Goal: Information Seeking & Learning: Learn about a topic

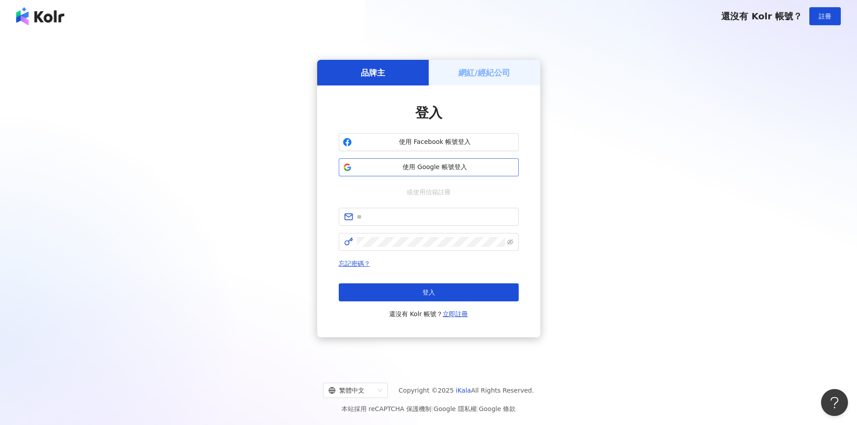
click at [408, 165] on span "使用 Google 帳號登入" at bounding box center [434, 167] width 159 height 9
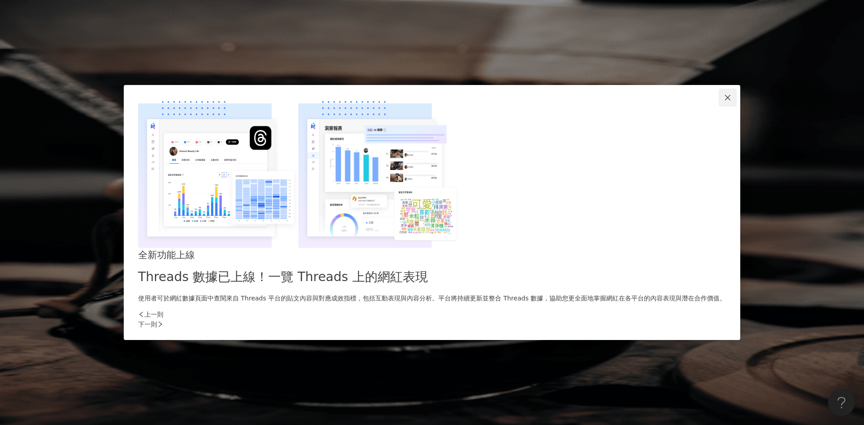
click at [724, 101] on icon "close" at bounding box center [727, 97] width 7 height 7
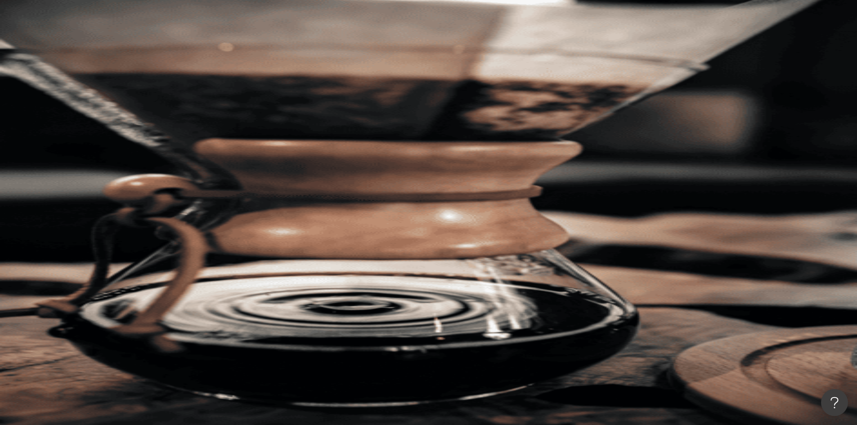
click at [237, 49] on input "search" at bounding box center [200, 44] width 73 height 17
paste input "**********"
type input "**********"
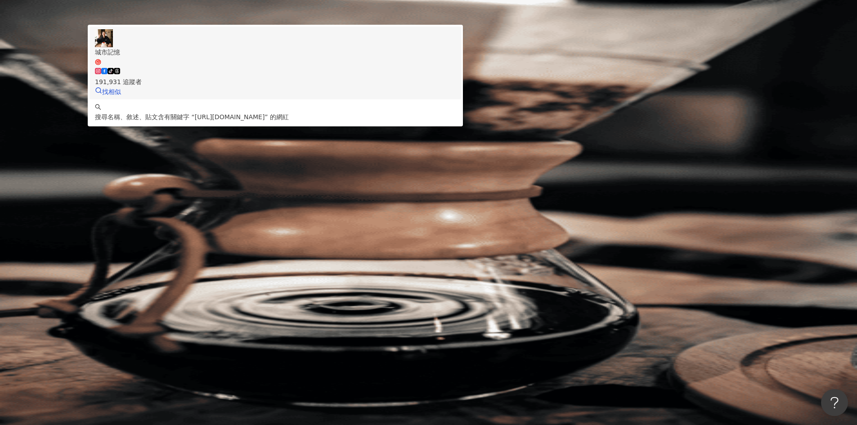
click at [456, 82] on div "tiktok-icon 191,931 追蹤者" at bounding box center [275, 77] width 361 height 20
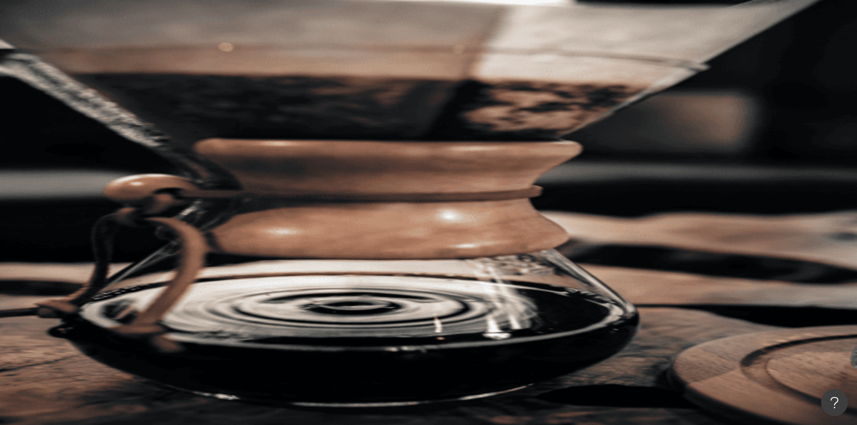
click at [237, 53] on input "search" at bounding box center [200, 44] width 73 height 17
paste input "**********"
type input "**********"
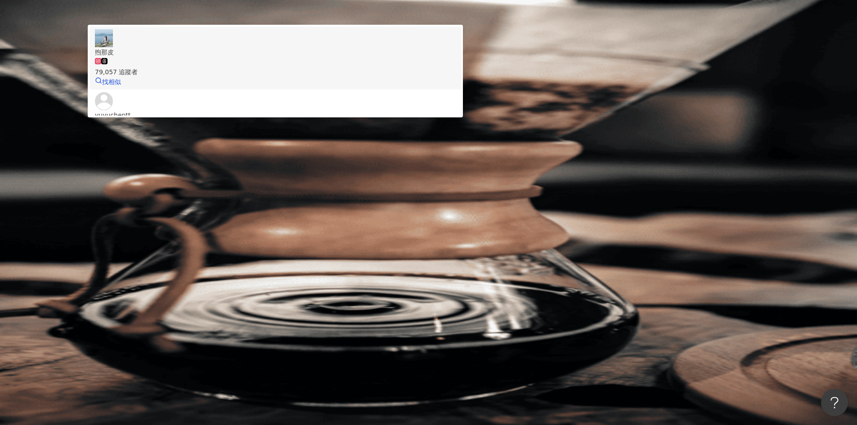
click at [430, 87] on div "煦那皮 79,057 追蹤者 找相似" at bounding box center [275, 58] width 361 height 58
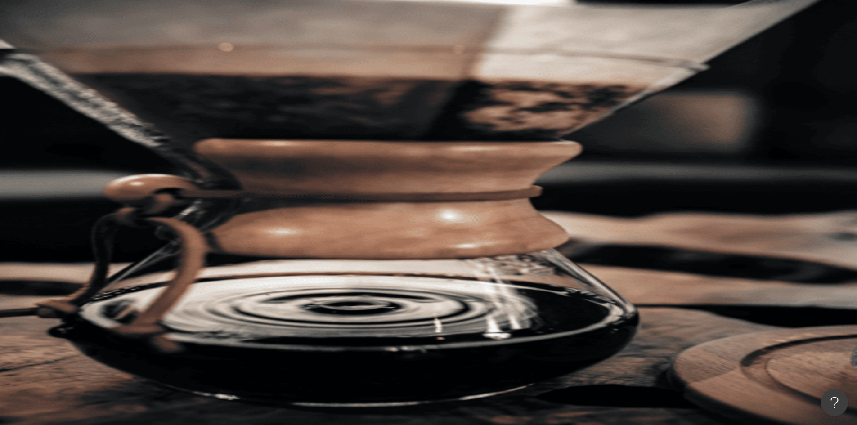
click at [237, 53] on input "search" at bounding box center [200, 44] width 73 height 17
paste input "**********"
type input "**********"
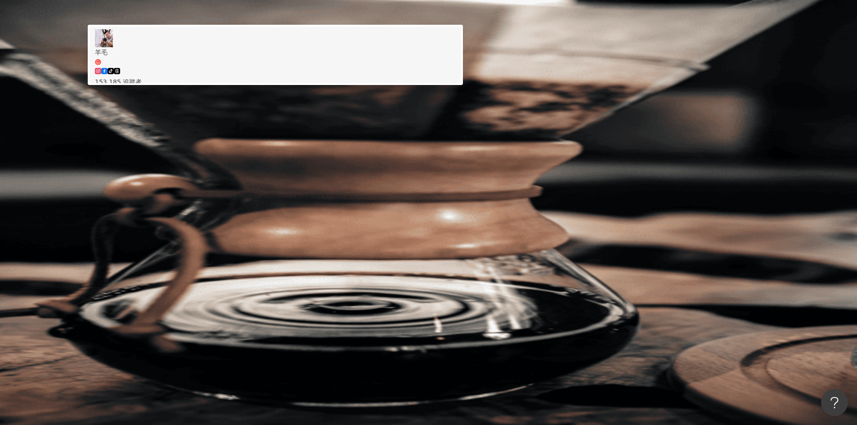
click at [456, 85] on div "tiktok-icon 153,185 追蹤者" at bounding box center [275, 77] width 361 height 20
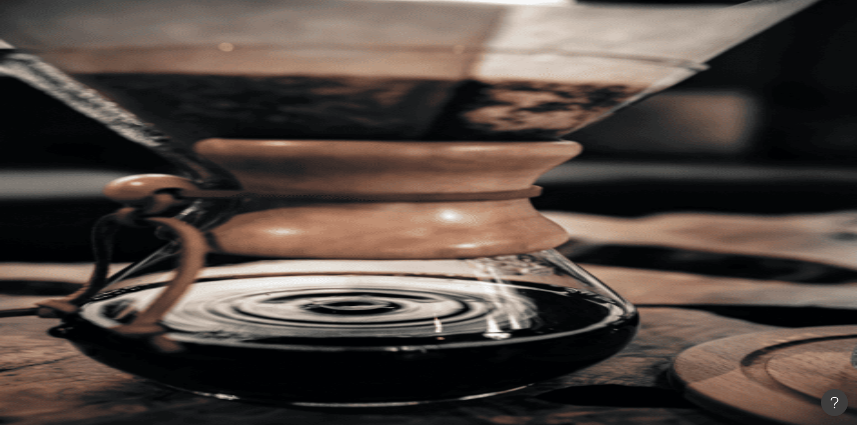
paste input "**********"
type input "**********"
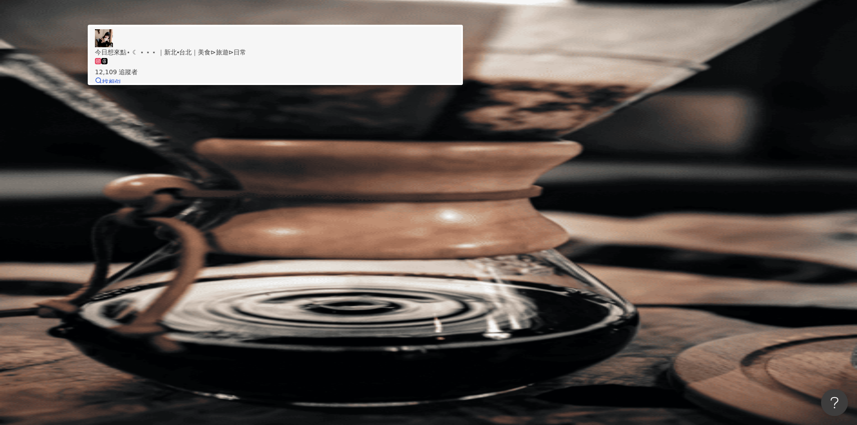
click at [456, 57] on span "今日想來點⋆ ☾ ⋆ ⋆ ⋆ ｜新北⦁台北｜美食⊳旅遊⊳日常" at bounding box center [275, 52] width 361 height 10
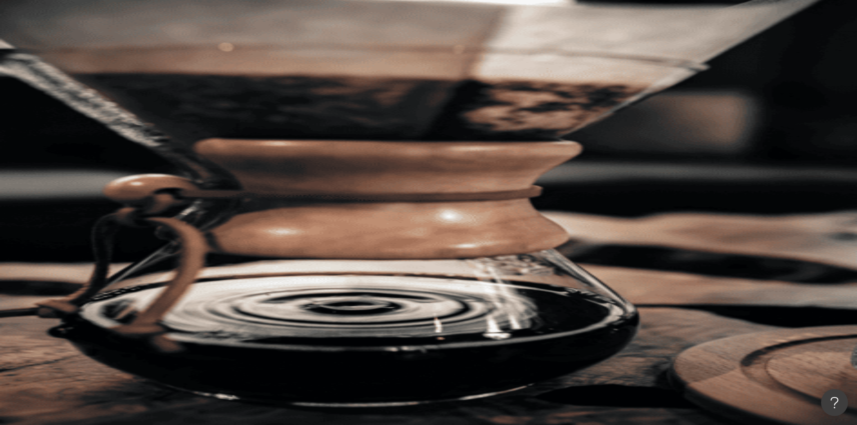
click at [237, 53] on input "search" at bounding box center [200, 44] width 73 height 17
paste input "**********"
type input "**********"
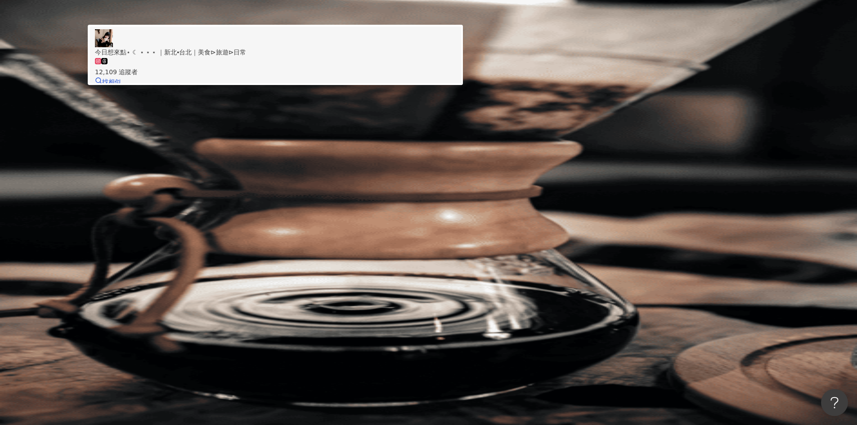
click at [455, 77] on div "12,109 追蹤者" at bounding box center [275, 67] width 361 height 20
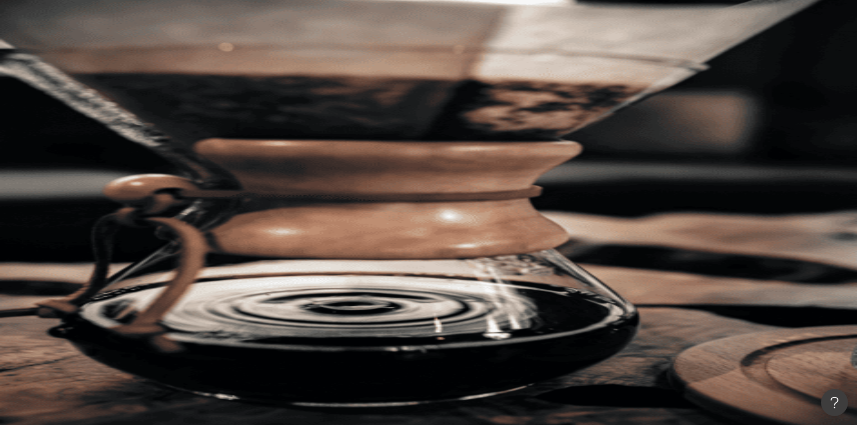
click at [237, 50] on input "search" at bounding box center [200, 44] width 73 height 17
paste input "**********"
type input "**********"
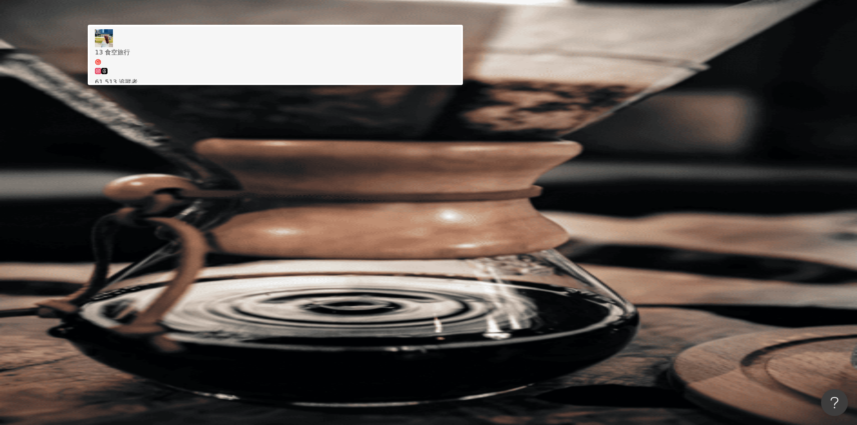
click at [456, 81] on div "61,513 追蹤者" at bounding box center [275, 77] width 361 height 20
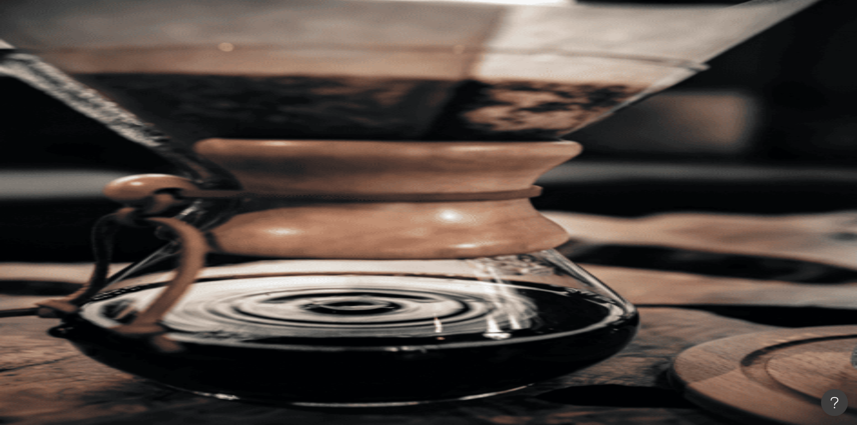
paste input "**********"
type input "**********"
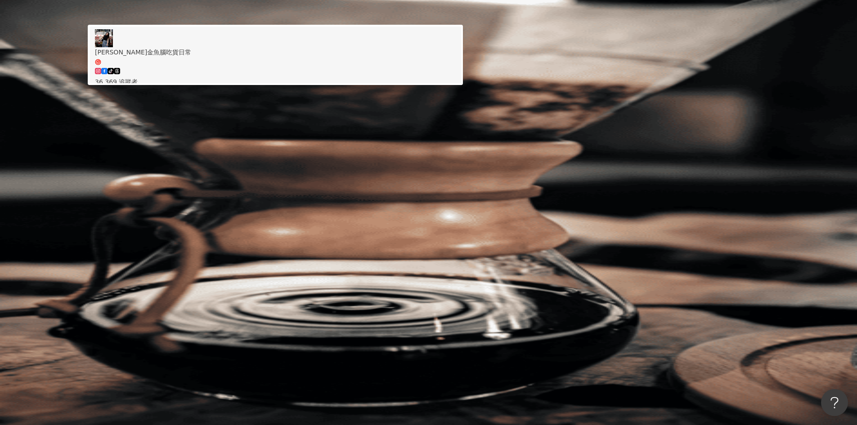
click at [456, 66] on span "Karen金魚腦吃貨日常" at bounding box center [275, 56] width 361 height 18
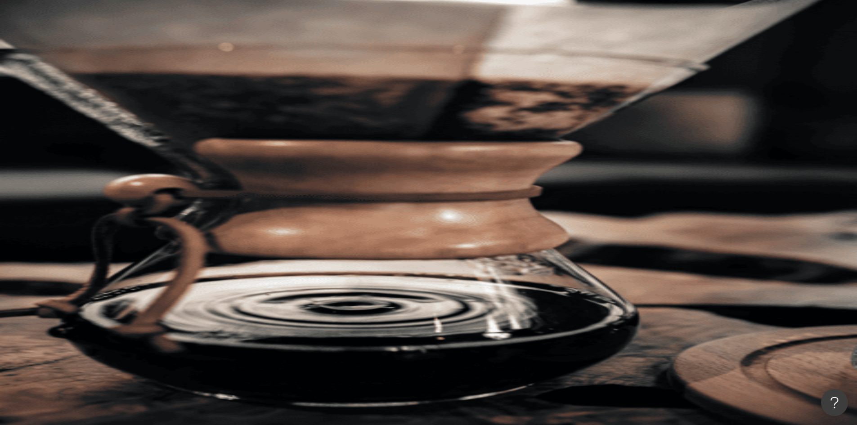
paste input "**********"
type input "**********"
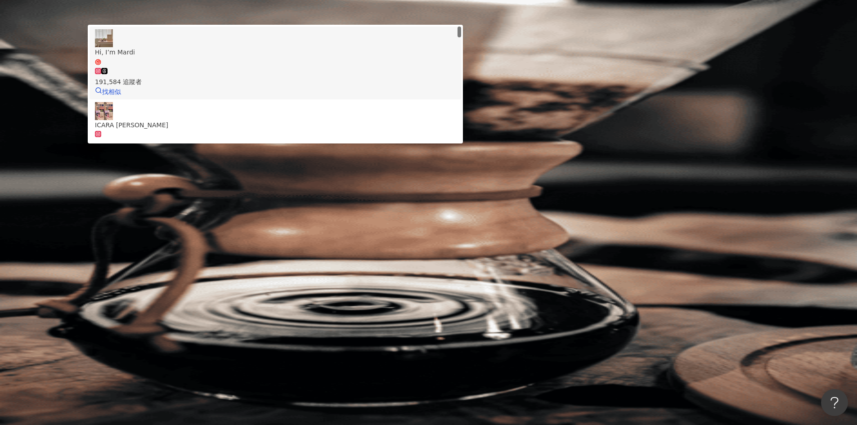
click at [445, 66] on span "Hi, I’m Mardi" at bounding box center [275, 56] width 361 height 18
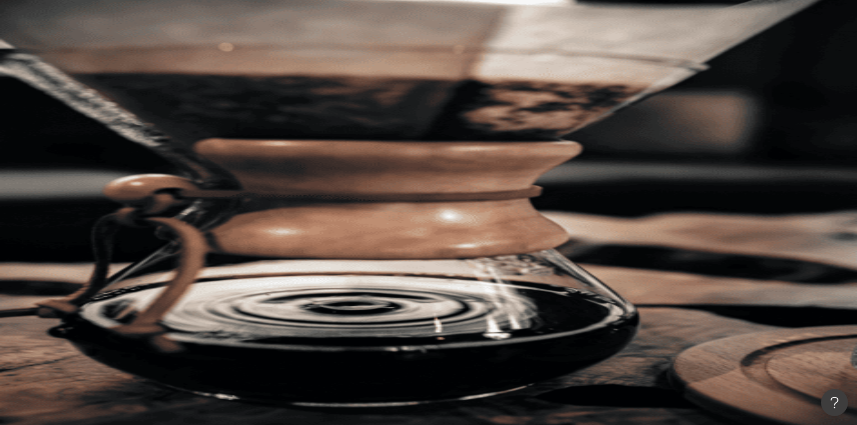
click at [496, 65] on div "不分平台 台灣 搜尋 d6ca8d82-e49a-437a-b212-2a63534eb2a4 Hi, I’m Mardi 191,584 追蹤者 ICARA…" at bounding box center [481, 60] width 751 height 49
click at [237, 53] on input "search" at bounding box center [200, 44] width 73 height 17
paste input "**********"
type input "**********"
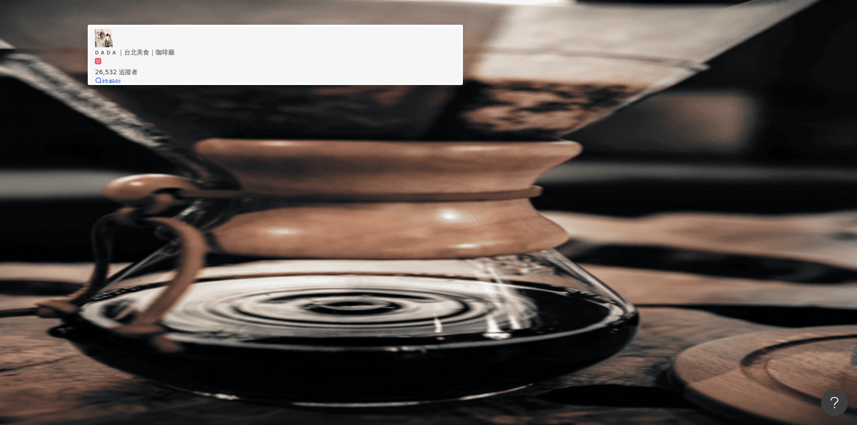
click at [456, 57] on span "ᴅ ᴀ ᴅ ᴀ ｜台北美食｜咖啡廳" at bounding box center [275, 52] width 361 height 10
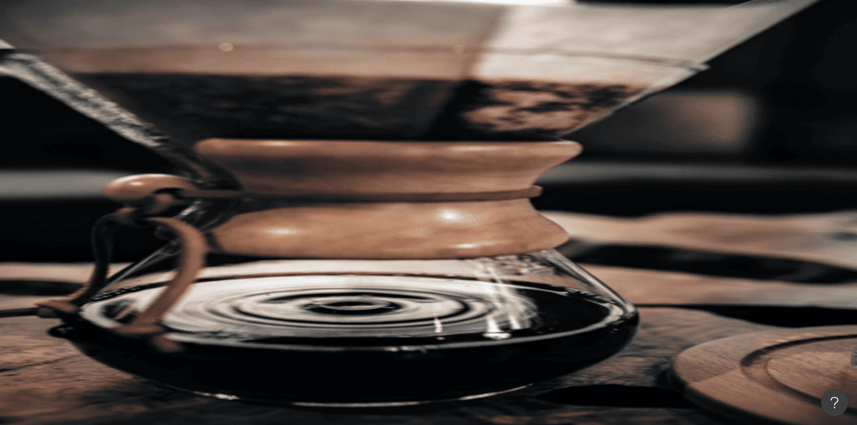
click at [237, 47] on input "search" at bounding box center [200, 44] width 73 height 17
paste input "**********"
type input "**********"
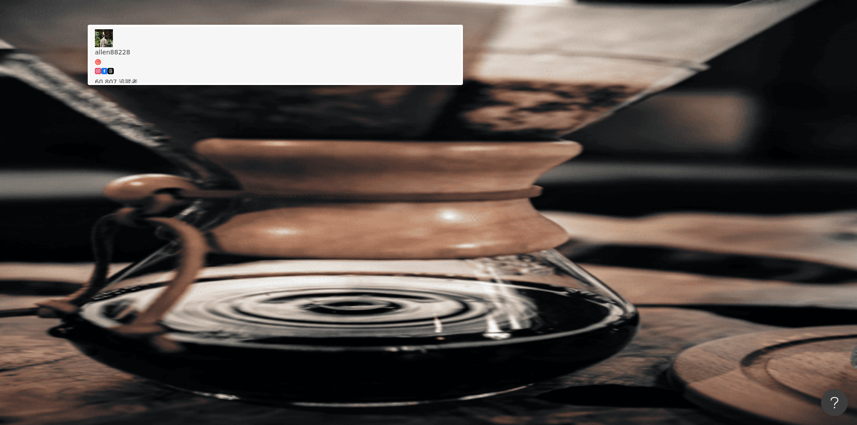
click at [456, 81] on div "60,807 追蹤者" at bounding box center [275, 77] width 361 height 20
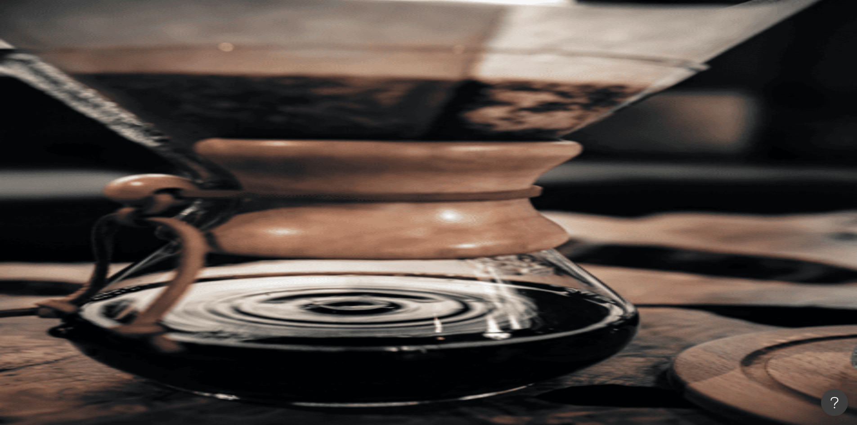
paste input "**********"
type input "**********"
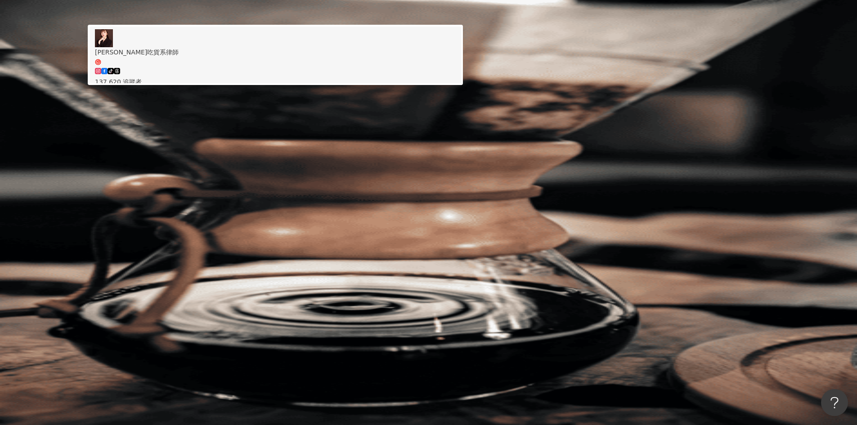
click at [456, 66] on span "蔣嫣嫣吃貨系律師" at bounding box center [275, 56] width 361 height 18
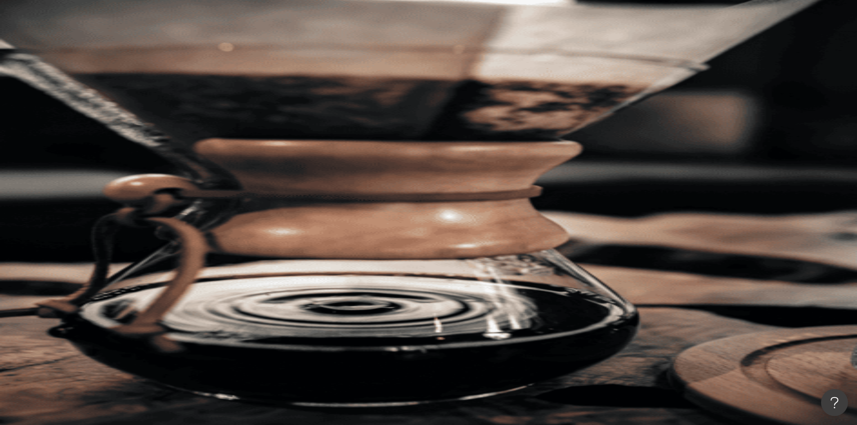
click at [237, 53] on input "search" at bounding box center [200, 44] width 73 height 17
paste input "**********"
type input "**********"
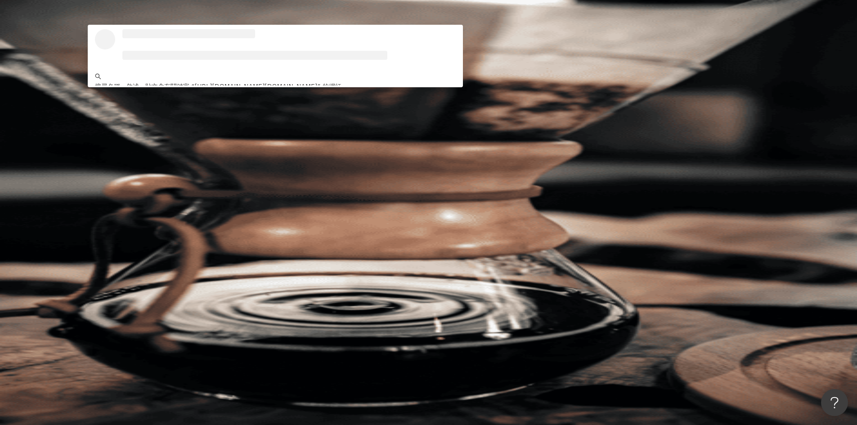
click at [387, 60] on li at bounding box center [254, 55] width 265 height 9
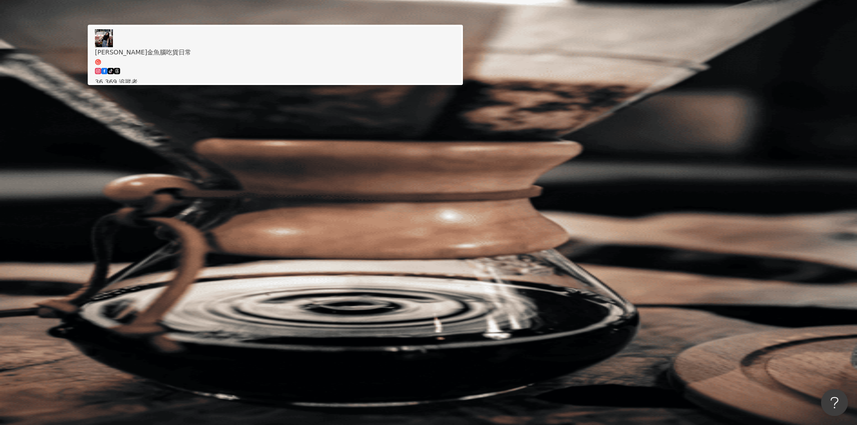
click at [456, 71] on div "Karen金魚腦吃貨日常 tiktok-icon 36,369 追蹤者 找相似" at bounding box center [275, 62] width 361 height 67
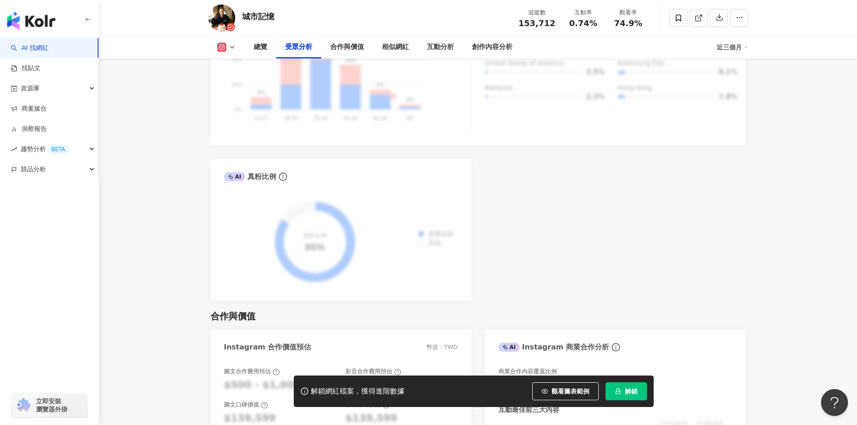
scroll to position [990, 0]
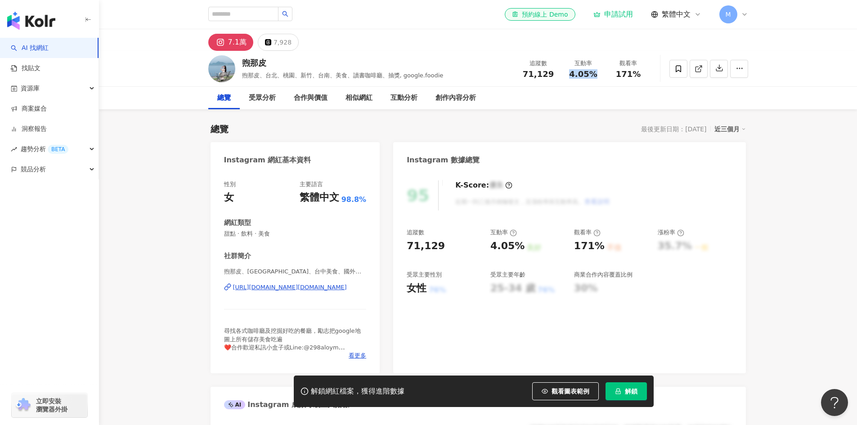
drag, startPoint x: 571, startPoint y: 72, endPoint x: 600, endPoint y: 73, distance: 28.8
click at [600, 73] on div "4.05%" at bounding box center [583, 74] width 34 height 9
copy span "4.05%"
drag, startPoint x: 616, startPoint y: 74, endPoint x: 647, endPoint y: 75, distance: 31.1
click at [647, 75] on div "觀看率 171%" at bounding box center [628, 68] width 45 height 19
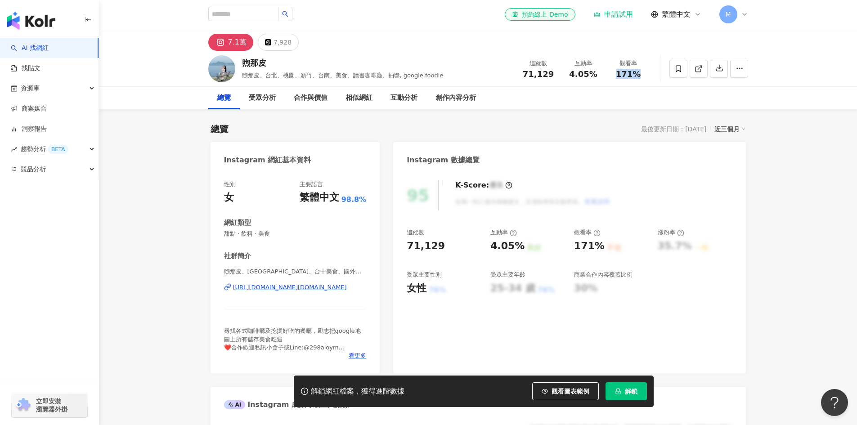
copy span "171%"
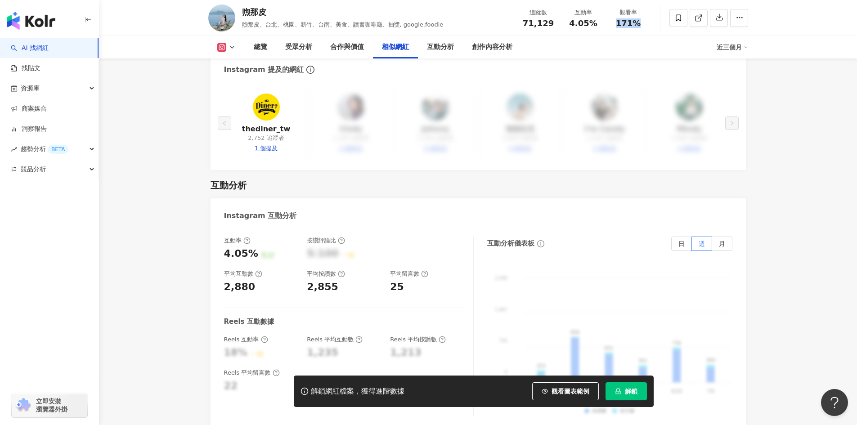
scroll to position [1665, 0]
drag, startPoint x: 304, startPoint y: 266, endPoint x: 339, endPoint y: 263, distance: 35.2
click at [339, 263] on div "互動率 4.05% 良好 按讚評論比 5:100 一般 平均互動數 2,880 平均按讚數 2,855 平均留言數 25" at bounding box center [344, 265] width 240 height 58
copy div "2,855"
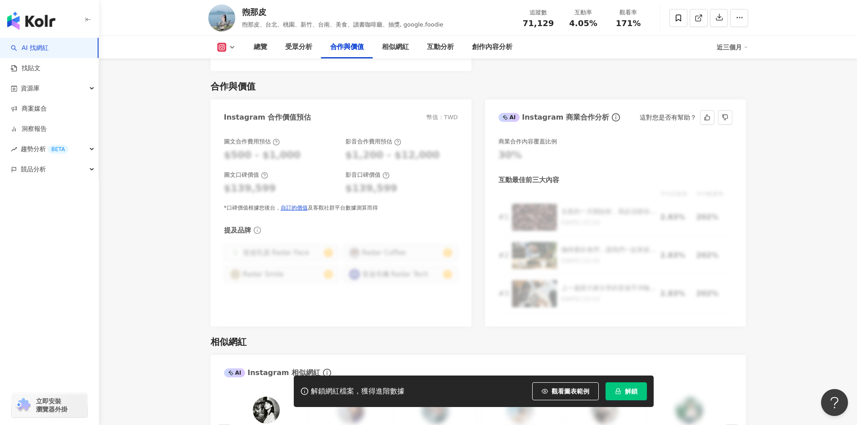
scroll to position [1215, 0]
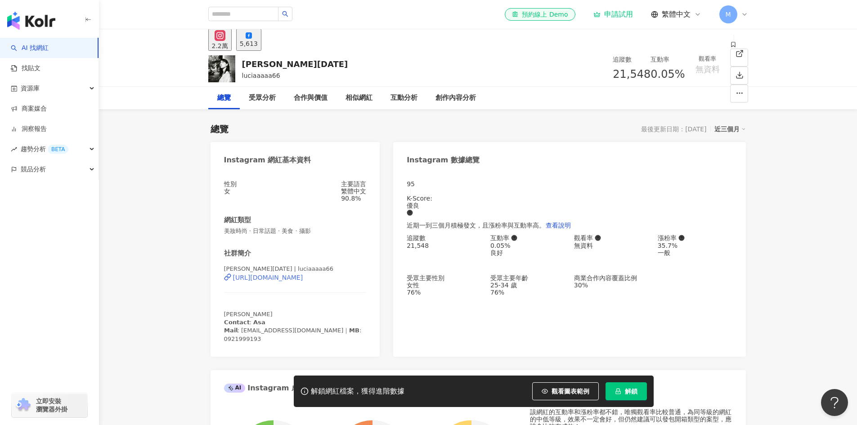
click at [292, 281] on div "https://www.instagram.com/luciaaaaa66/" at bounding box center [268, 277] width 70 height 7
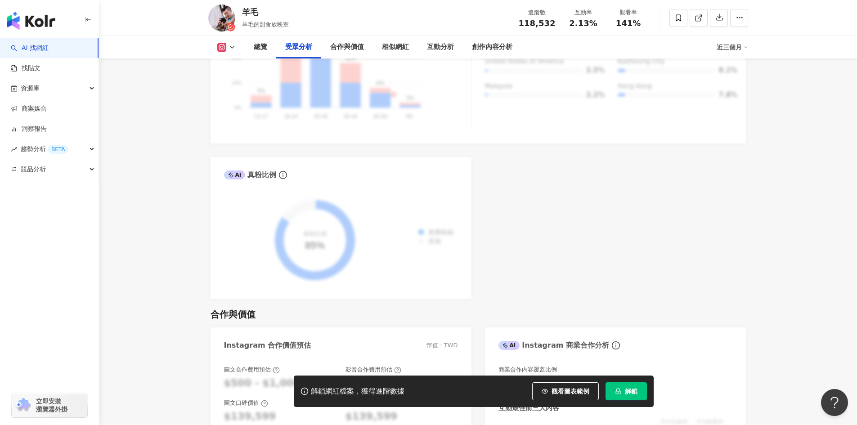
scroll to position [1170, 0]
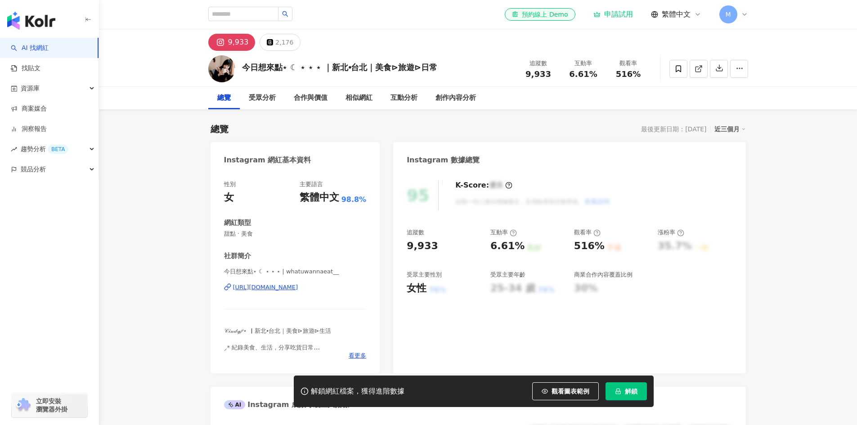
drag, startPoint x: 574, startPoint y: 73, endPoint x: 743, endPoint y: 3, distance: 183.1
click at [597, 77] on div "6.61%" at bounding box center [583, 74] width 34 height 9
drag, startPoint x: 618, startPoint y: 75, endPoint x: 638, endPoint y: 75, distance: 20.3
click at [638, 75] on span "516%" at bounding box center [628, 74] width 25 height 9
copy span "516%"
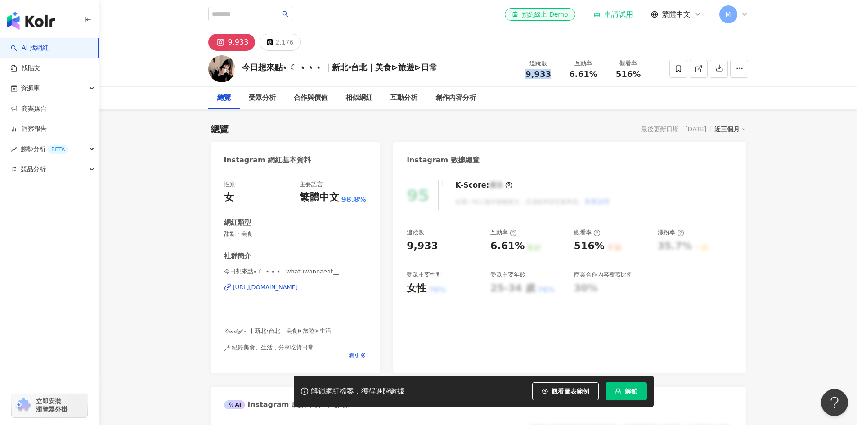
drag, startPoint x: 527, startPoint y: 75, endPoint x: 553, endPoint y: 77, distance: 26.2
click at [552, 77] on div "9,933" at bounding box center [538, 74] width 34 height 9
copy span "9,933"
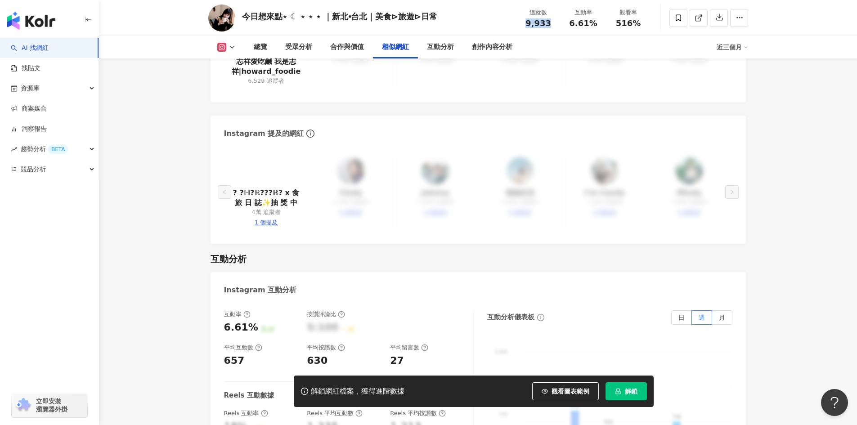
scroll to position [1800, 0]
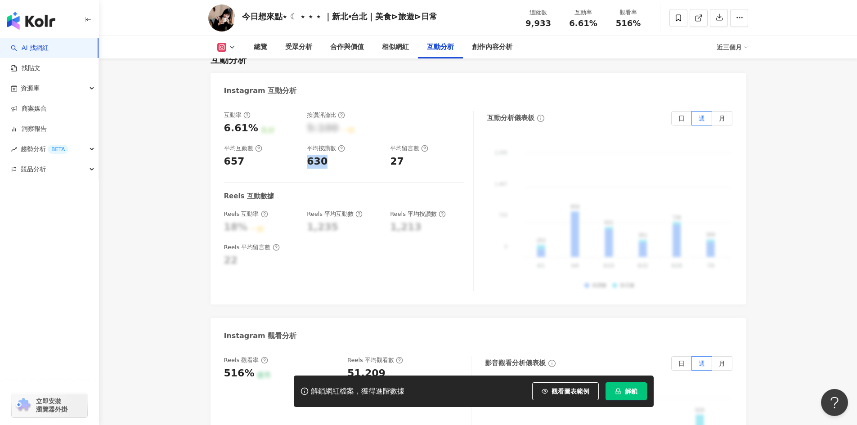
drag, startPoint x: 308, startPoint y: 148, endPoint x: 327, endPoint y: 150, distance: 19.5
click at [327, 155] on div "630" at bounding box center [344, 162] width 74 height 14
copy div "630"
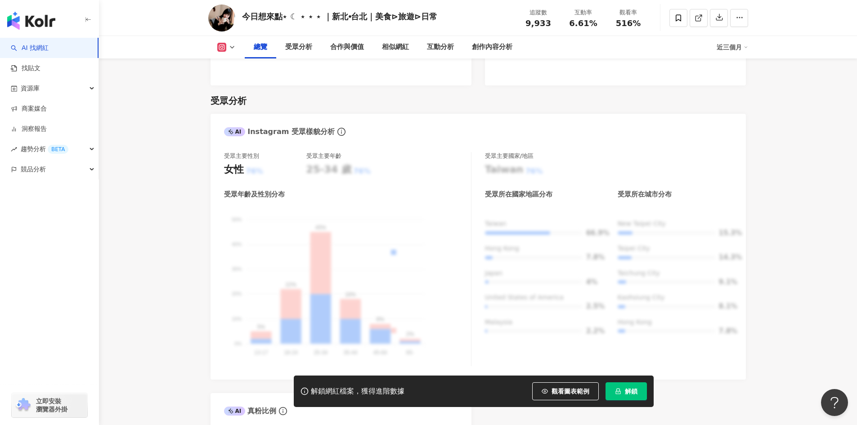
scroll to position [675, 0]
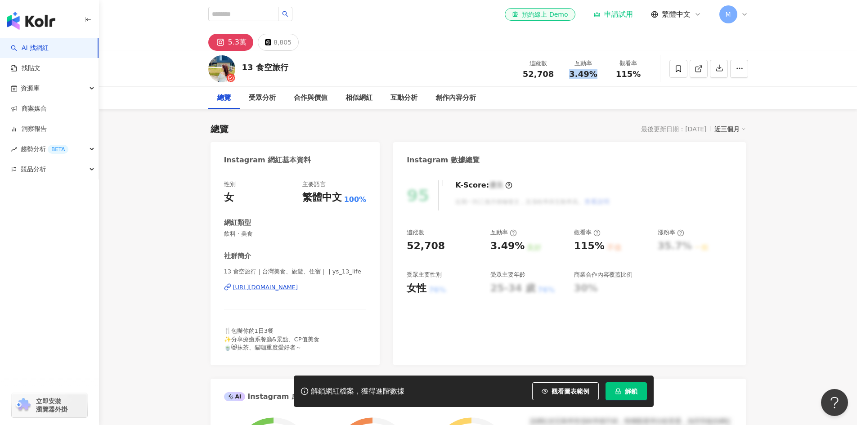
drag, startPoint x: 572, startPoint y: 74, endPoint x: 597, endPoint y: 80, distance: 25.9
click at [597, 80] on div "追蹤數 52,708 互動率 3.49% 觀看率 115%" at bounding box center [583, 68] width 135 height 27
copy span "3.49%"
drag, startPoint x: 618, startPoint y: 71, endPoint x: 646, endPoint y: 71, distance: 28.3
click at [646, 71] on div "觀看率 115%" at bounding box center [628, 68] width 45 height 19
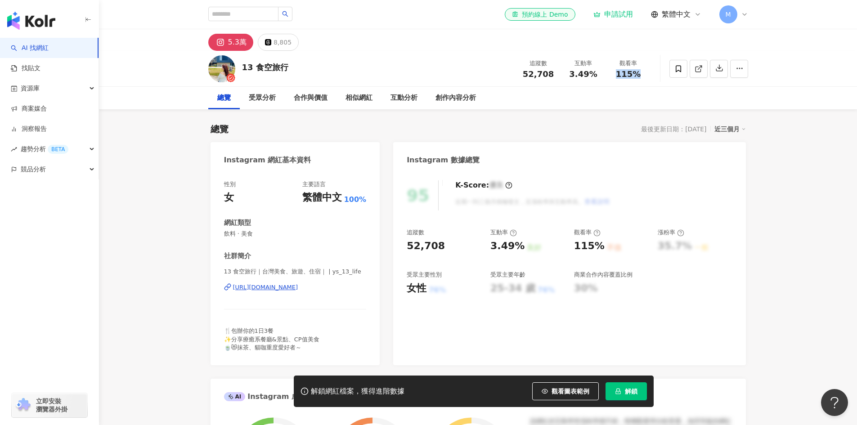
copy span "115%"
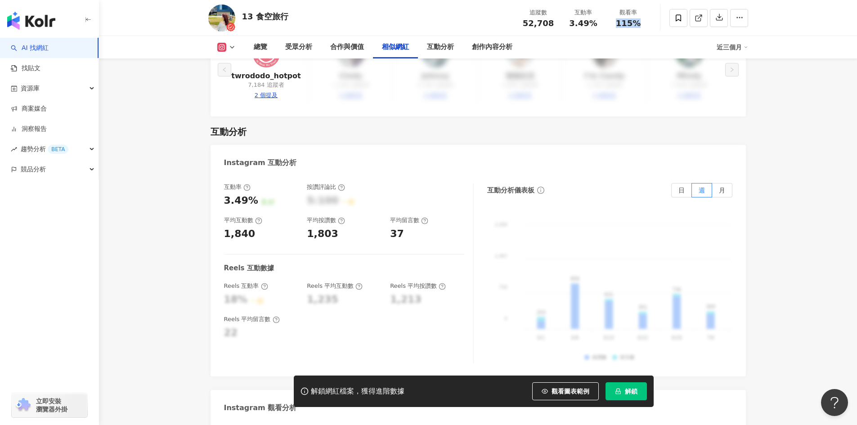
scroll to position [1710, 0]
drag, startPoint x: 338, startPoint y: 206, endPoint x: 306, endPoint y: 212, distance: 32.5
click at [306, 212] on div "互動率 3.49% 良好 按讚評論比 5:100 一般 平均互動數 1,840 平均按讚數 1,803 平均留言數 37" at bounding box center [344, 212] width 240 height 58
copy div "1,803"
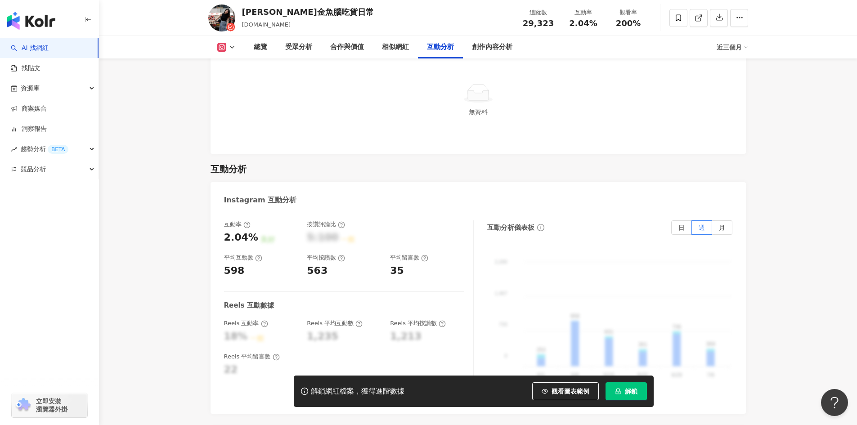
scroll to position [1800, 0]
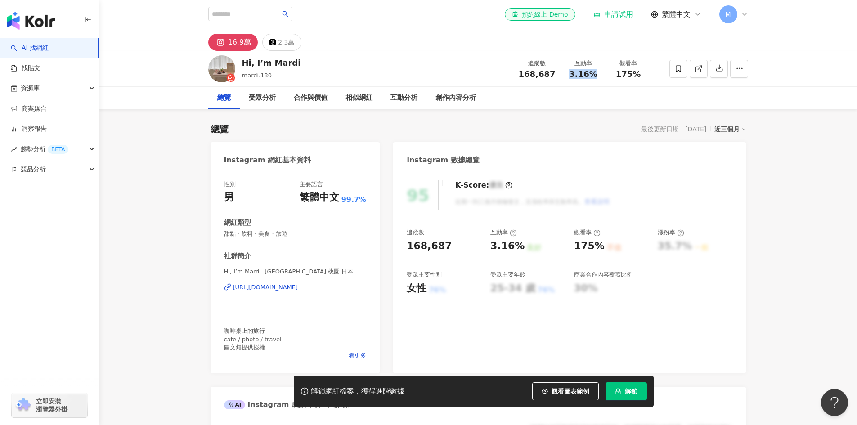
drag, startPoint x: 577, startPoint y: 77, endPoint x: 594, endPoint y: 80, distance: 17.3
click at [594, 80] on div "追蹤數 168,687 互動率 3.16% 觀看率 175%" at bounding box center [582, 68] width 138 height 27
copy span "3.16%"
drag, startPoint x: 618, startPoint y: 73, endPoint x: 640, endPoint y: 80, distance: 23.1
click at [640, 80] on div "追蹤數 168,687 互動率 3.16% 觀看率 175%" at bounding box center [582, 68] width 138 height 27
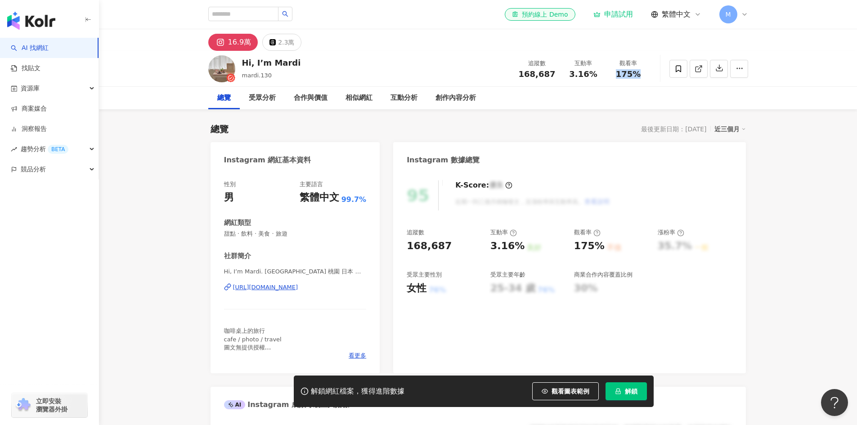
copy span "175%"
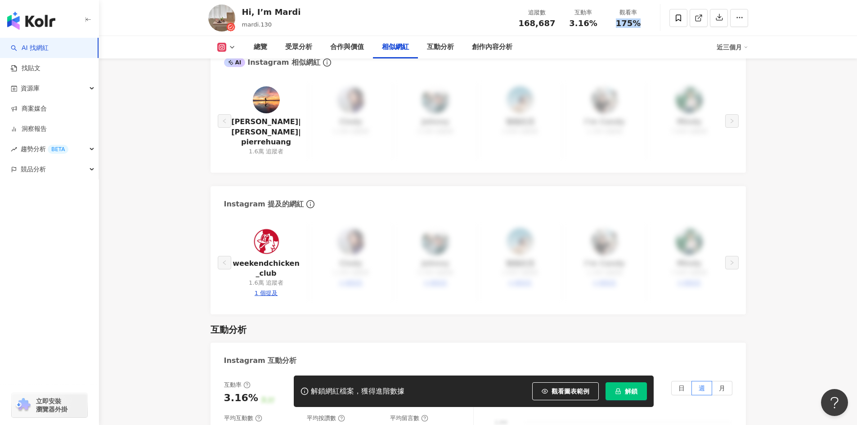
scroll to position [1755, 0]
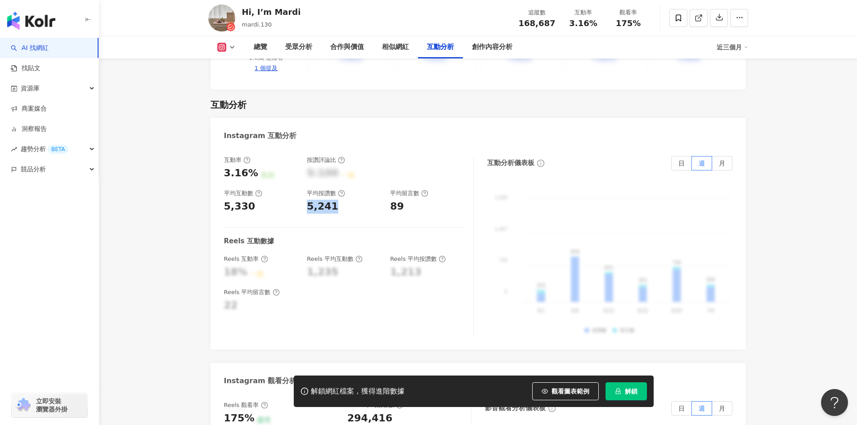
click at [306, 182] on div "互動率 3.16% 良好 按讚評論比 5:100 一般 平均互動數 5,330 平均按讚數 5,241 平均留言數 89" at bounding box center [344, 185] width 240 height 58
copy div "5,241"
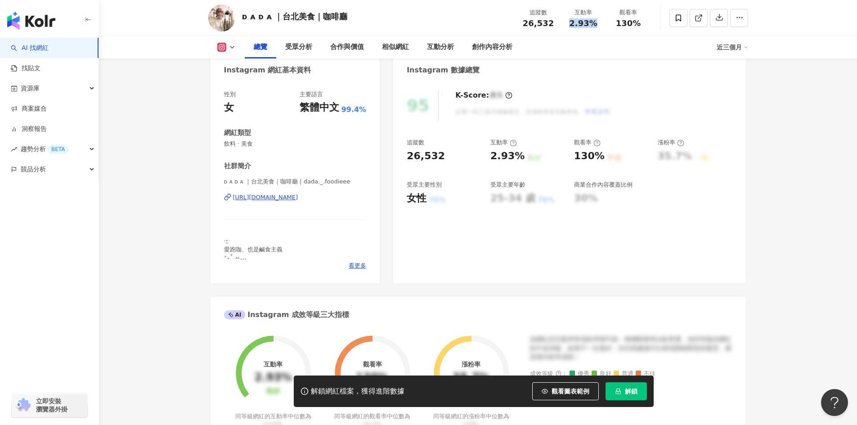
drag, startPoint x: 567, startPoint y: 28, endPoint x: 596, endPoint y: 23, distance: 28.8
click at [596, 23] on div "追蹤數 26,532 互動率 2.93% 觀看率 130%" at bounding box center [583, 17] width 135 height 27
copy span "2.93%"
drag, startPoint x: 617, startPoint y: 21, endPoint x: 640, endPoint y: 22, distance: 23.0
click at [640, 22] on div "130%" at bounding box center [628, 23] width 34 height 9
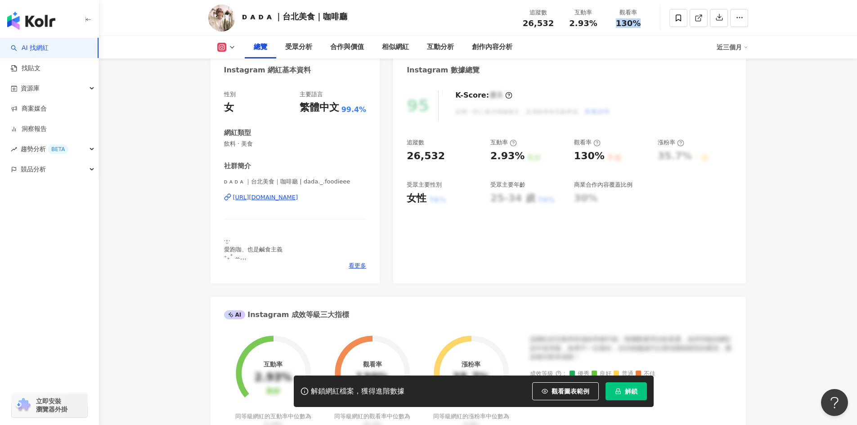
copy span "130%"
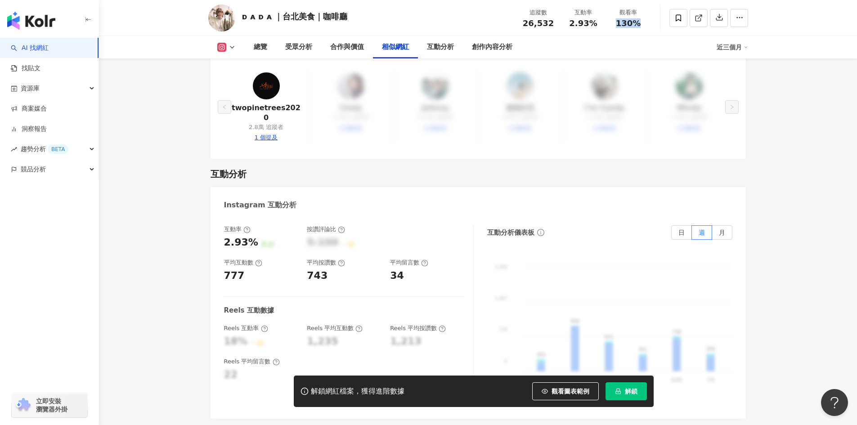
scroll to position [1755, 0]
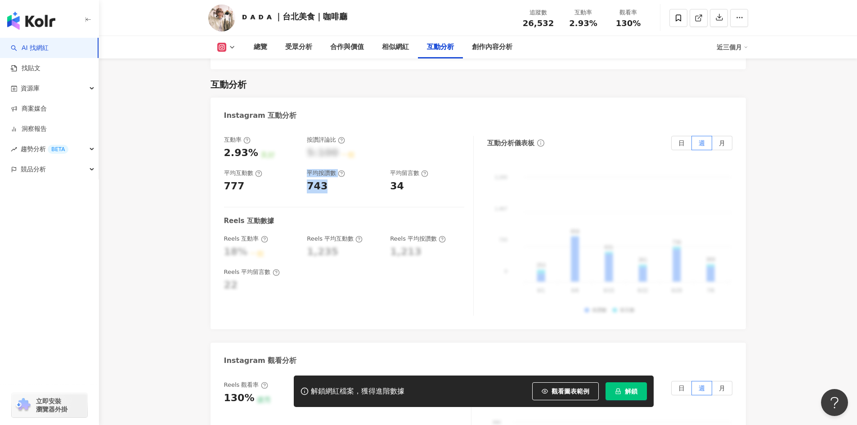
drag, startPoint x: 337, startPoint y: 155, endPoint x: 298, endPoint y: 166, distance: 40.6
click at [298, 166] on div "互動率 2.93% 良好 按讚評論比 5:100 一般 平均互動數 777 平均按讚數 743 平均留言數 34" at bounding box center [344, 165] width 240 height 58
click at [316, 180] on div "743" at bounding box center [317, 187] width 21 height 14
drag, startPoint x: 333, startPoint y: 161, endPoint x: 306, endPoint y: 166, distance: 27.4
click at [306, 166] on div "互動率 2.93% 良好 按讚評論比 5:100 一般 平均互動數 777 平均按讚數 743 平均留言數 34" at bounding box center [344, 165] width 240 height 58
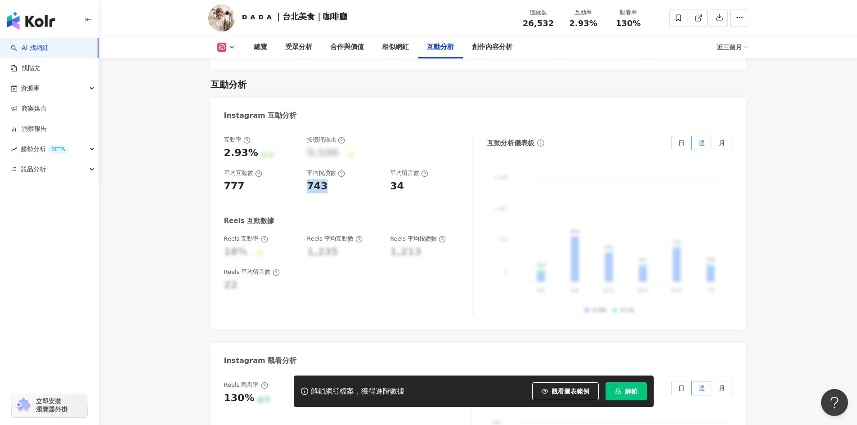
copy div "743"
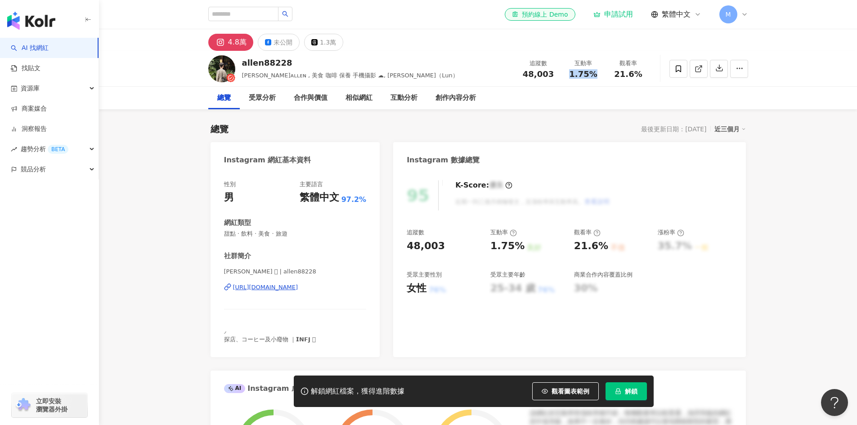
drag, startPoint x: 572, startPoint y: 74, endPoint x: 593, endPoint y: 75, distance: 20.3
click at [593, 75] on span "1.75%" at bounding box center [583, 74] width 28 height 9
copy span "1.75%"
drag, startPoint x: 616, startPoint y: 73, endPoint x: 643, endPoint y: 77, distance: 27.3
click at [643, 77] on div "21.6%" at bounding box center [628, 74] width 34 height 9
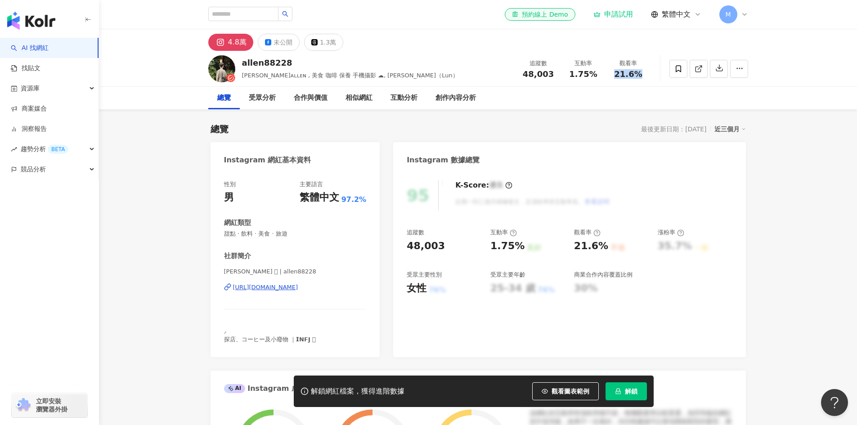
copy span "21.6%"
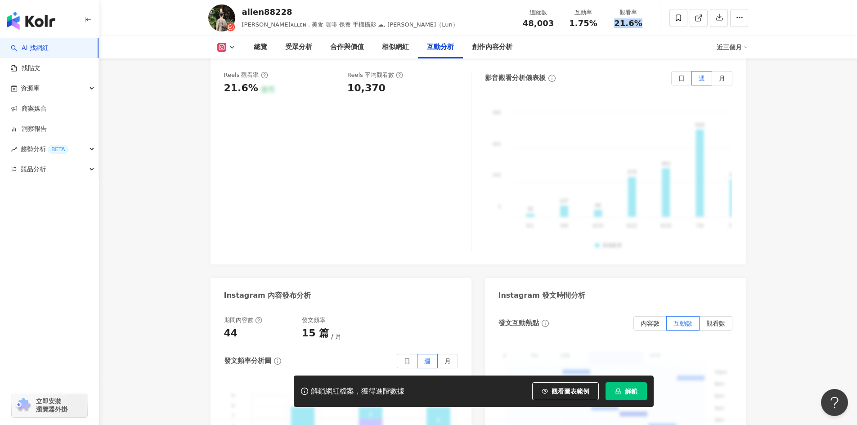
scroll to position [1844, 0]
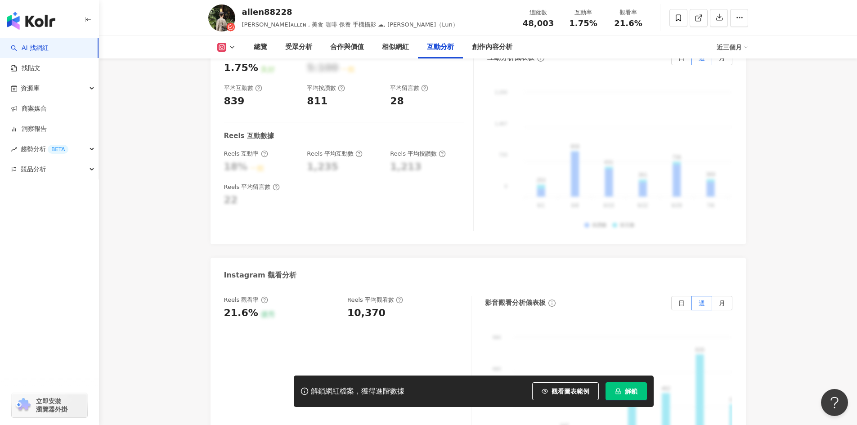
click at [346, 296] on div "Reels 觀看率 21.6% 優秀 Reels 平均觀看數 10,370" at bounding box center [343, 308] width 238 height 24
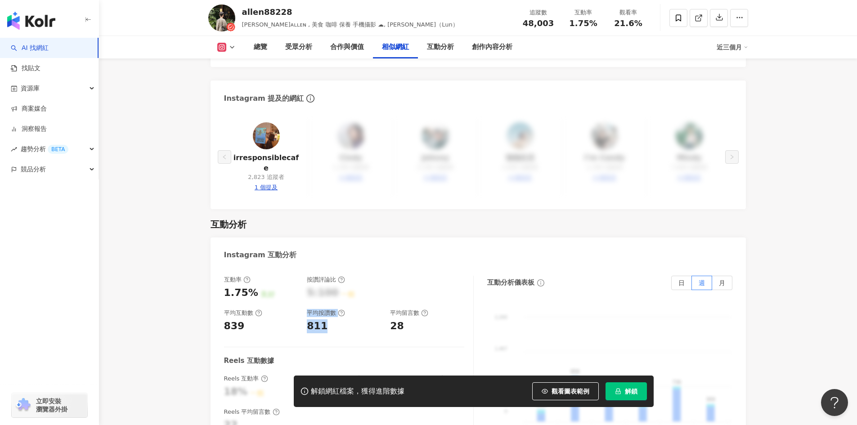
drag, startPoint x: 332, startPoint y: 287, endPoint x: 288, endPoint y: 285, distance: 44.6
click at [288, 285] on div "互動率 1.75% 良好 按讚評論比 5:100 一般 平均互動數 839 平均按讚數 811 平均留言數 28" at bounding box center [344, 305] width 240 height 58
click at [321, 319] on div "811" at bounding box center [317, 326] width 21 height 14
drag, startPoint x: 322, startPoint y: 284, endPoint x: 305, endPoint y: 283, distance: 17.1
click at [305, 283] on div "互動率 1.75% 良好 按讚評論比 5:100 一般 平均互動數 839 平均按讚數 811 平均留言數 28" at bounding box center [344, 305] width 240 height 58
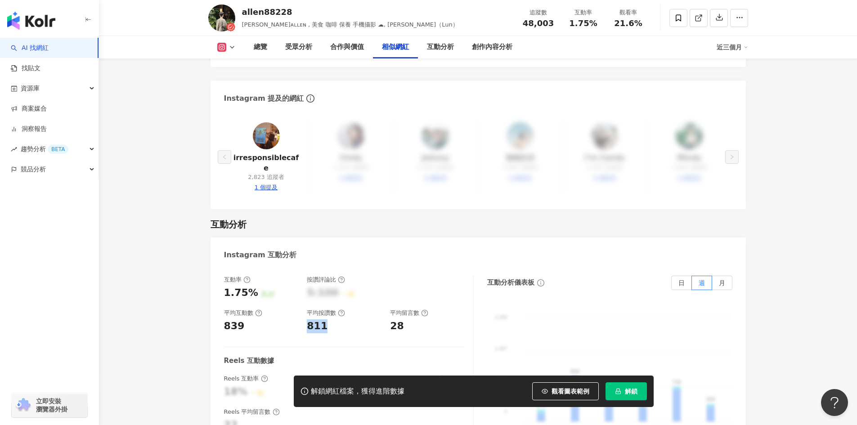
copy div "811"
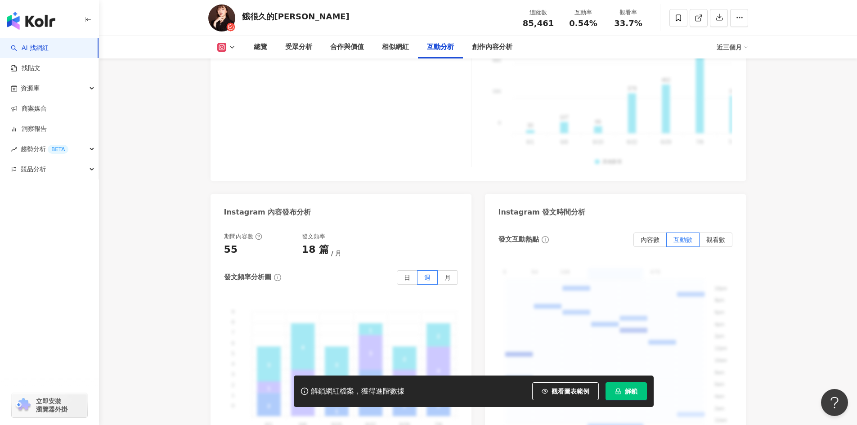
scroll to position [2250, 0]
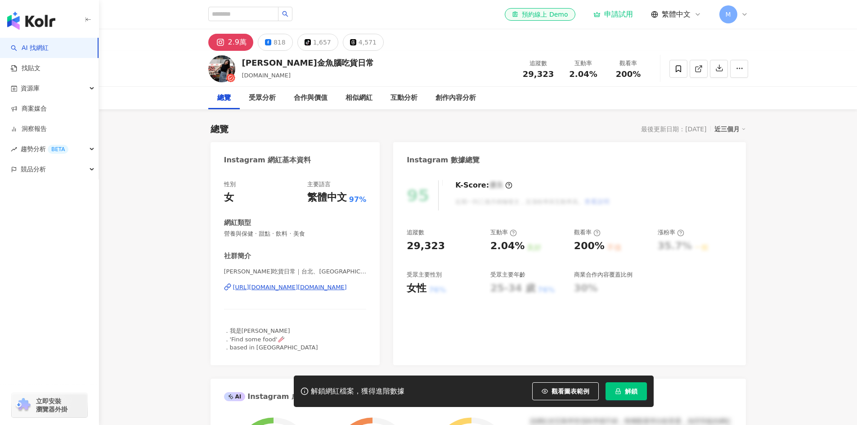
click at [553, 76] on div "29,323" at bounding box center [538, 74] width 34 height 9
drag, startPoint x: 572, startPoint y: 76, endPoint x: 595, endPoint y: 75, distance: 23.0
click at [595, 75] on span "2.04%" at bounding box center [583, 74] width 28 height 9
copy span "2.04%"
drag, startPoint x: 619, startPoint y: 75, endPoint x: 642, endPoint y: 80, distance: 23.9
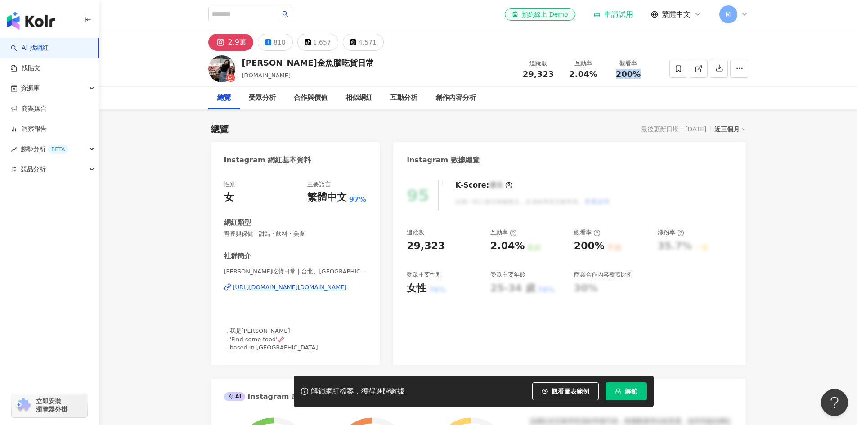
click at [642, 80] on div "追蹤數 29,323 互動率 2.04% 觀看率 200%" at bounding box center [583, 68] width 135 height 27
copy span "200%"
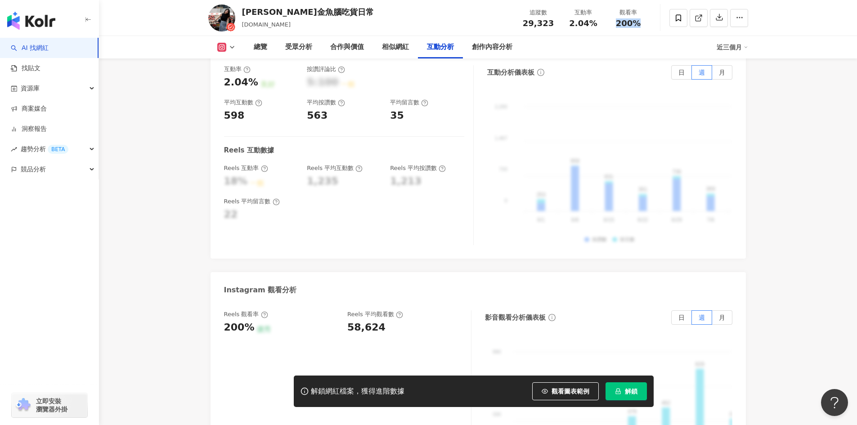
scroll to position [1652, 0]
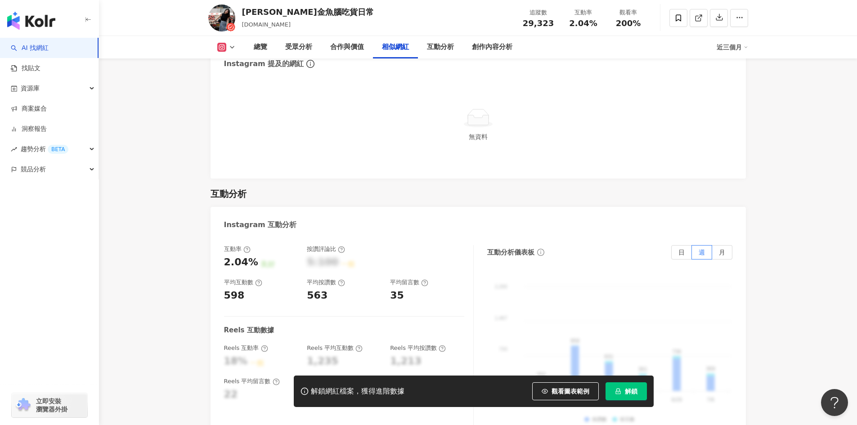
click at [318, 289] on div "563" at bounding box center [317, 296] width 21 height 14
drag, startPoint x: 326, startPoint y: 286, endPoint x: 306, endPoint y: 283, distance: 20.5
click at [306, 283] on div "互動率 2.04% 良好 按讚評論比 5:100 一般 平均互動數 598 平均按讚數 563 平均留言數 35" at bounding box center [344, 274] width 240 height 58
copy div "563"
